Goal: Transaction & Acquisition: Book appointment/travel/reservation

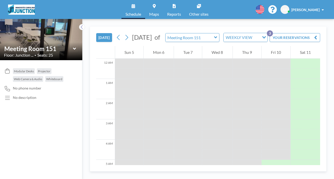
click at [214, 36] on icon at bounding box center [215, 37] width 3 height 2
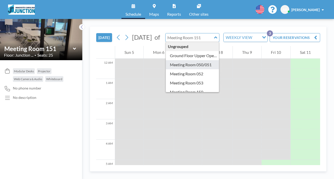
type input "Meeting Room 050/051"
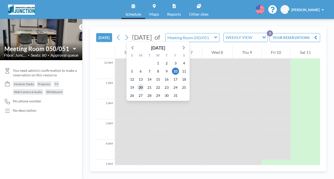
click at [137, 84] on span "20" at bounding box center [140, 87] width 7 height 7
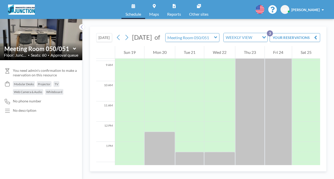
scroll to position [182, 0]
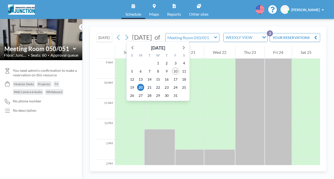
click at [132, 33] on span "[DATE]" at bounding box center [142, 37] width 20 height 8
click at [137, 92] on span "27" at bounding box center [140, 95] width 7 height 7
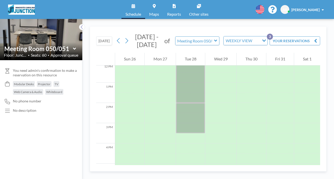
scroll to position [276, 0]
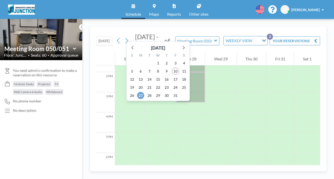
click at [137, 92] on span "27" at bounding box center [140, 95] width 7 height 7
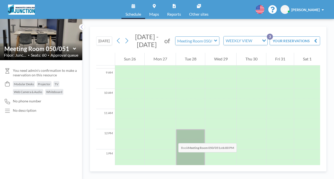
scroll to position [140, 0]
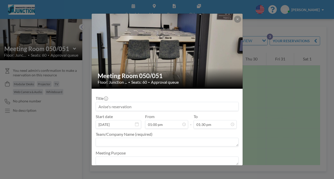
click at [181, 102] on input at bounding box center [167, 106] width 143 height 9
type input "F"
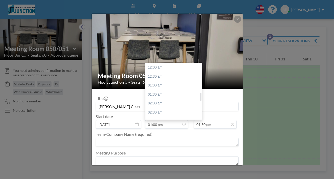
scroll to position [210, 0]
type input "[PERSON_NAME] Class"
click at [166, 87] on div "01:00 pm" at bounding box center [175, 91] width 58 height 9
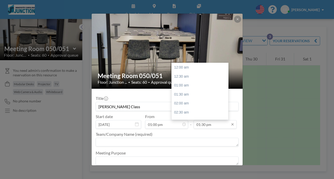
scroll to position [218, 0]
click at [215, 120] on input "01:30 pm" at bounding box center [215, 124] width 43 height 9
click at [203, 115] on div "03:00 pm" at bounding box center [201, 119] width 58 height 9
type input "03:00 pm"
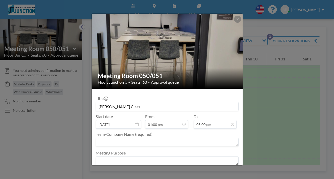
scroll to position [242, 0]
click at [172, 138] on textarea at bounding box center [167, 142] width 143 height 9
type textarea "[PERSON_NAME] Class"
click at [208, 170] on button "BOOKING REQUEST" at bounding box center [219, 174] width 39 height 9
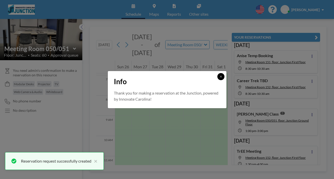
click at [218, 79] on button at bounding box center [221, 76] width 7 height 7
